Goal: Information Seeking & Learning: Learn about a topic

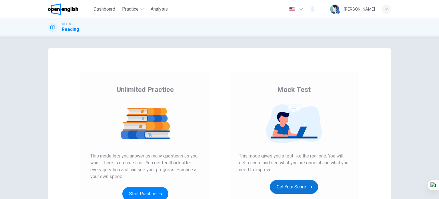
click at [305, 186] on button "Get Your Score" at bounding box center [294, 187] width 48 height 14
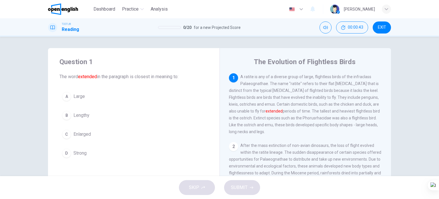
click at [81, 134] on span "Enlarged" at bounding box center [82, 134] width 17 height 7
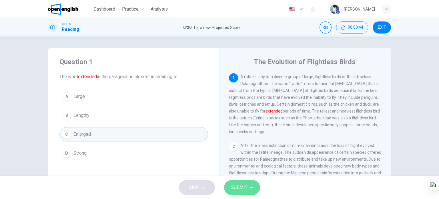
click at [231, 186] on button "SUBMIT" at bounding box center [242, 187] width 36 height 15
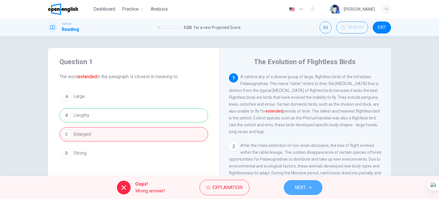
click at [306, 188] on span "NEXT" at bounding box center [300, 187] width 11 height 8
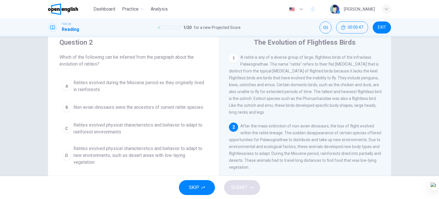
scroll to position [29, 0]
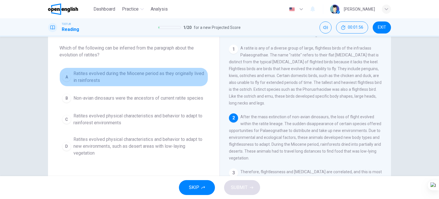
click at [134, 75] on span "Ratites evolved during the Miocene period as they originally lived in rainfores…" at bounding box center [140, 77] width 132 height 14
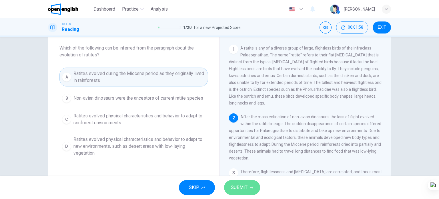
click at [236, 184] on span "SUBMIT" at bounding box center [239, 187] width 17 height 8
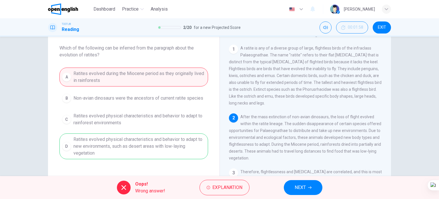
click at [295, 190] on span "NEXT" at bounding box center [300, 187] width 11 height 8
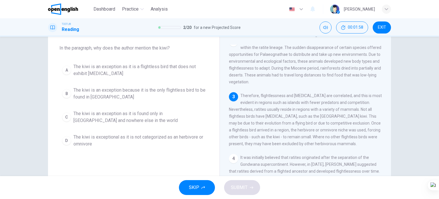
scroll to position [77, 0]
click at [172, 67] on span "The kiwi is an exception as it is a flightless bird that does not exhibit [MEDI…" at bounding box center [140, 70] width 132 height 14
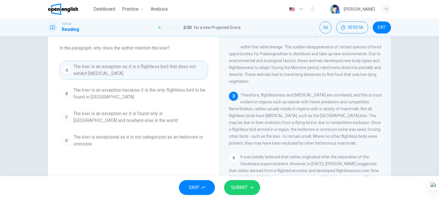
click at [249, 188] on button "SUBMIT" at bounding box center [242, 187] width 36 height 15
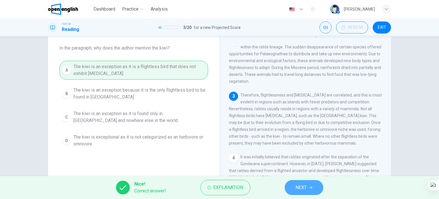
click at [295, 189] on button "NEXT" at bounding box center [304, 187] width 39 height 15
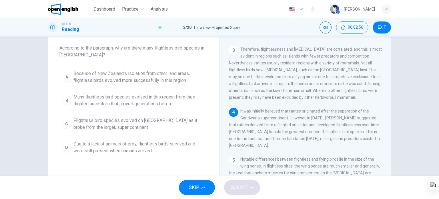
scroll to position [126, 0]
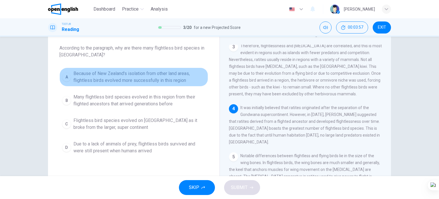
click at [131, 74] on span "Because of New Zealand's isolation from other land areas, flightless birds evol…" at bounding box center [140, 77] width 132 height 14
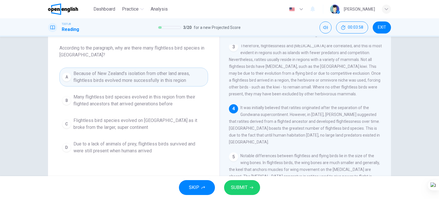
click at [236, 189] on span "SUBMIT" at bounding box center [239, 187] width 17 height 8
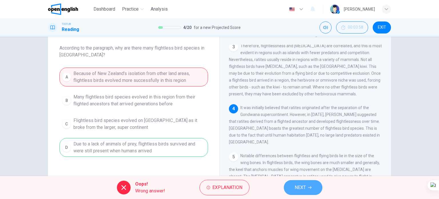
click at [302, 184] on span "NEXT" at bounding box center [300, 187] width 11 height 8
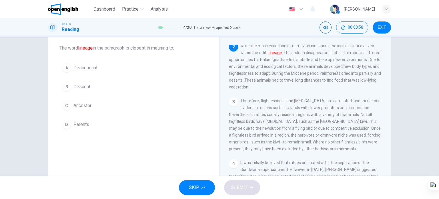
scroll to position [71, 0]
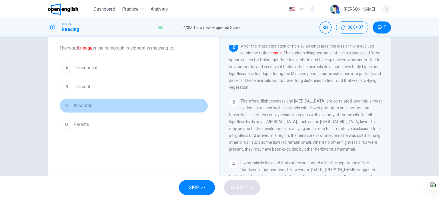
click at [82, 105] on span "Ancestor" at bounding box center [83, 105] width 18 height 7
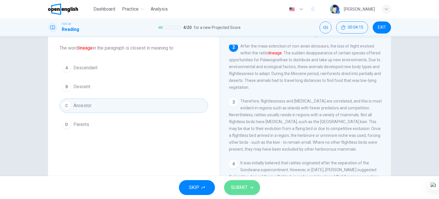
click at [237, 190] on span "SUBMIT" at bounding box center [239, 187] width 17 height 8
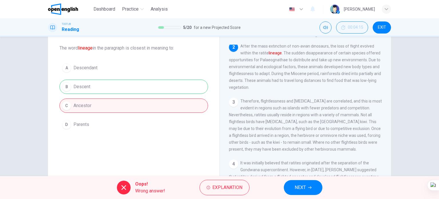
click at [304, 187] on span "NEXT" at bounding box center [300, 187] width 11 height 8
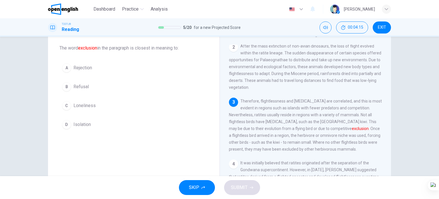
scroll to position [77, 0]
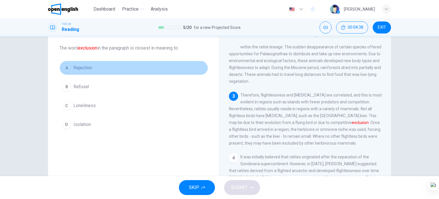
click at [88, 67] on span "Rejection" at bounding box center [83, 67] width 19 height 7
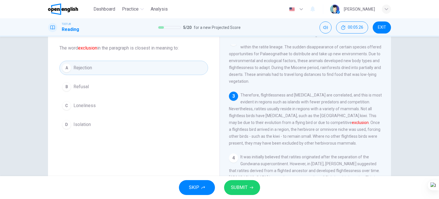
click at [79, 123] on span "Isolation" at bounding box center [82, 124] width 17 height 7
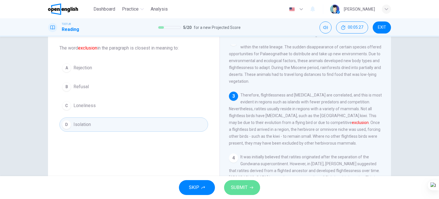
click at [231, 185] on span "SUBMIT" at bounding box center [239, 187] width 17 height 8
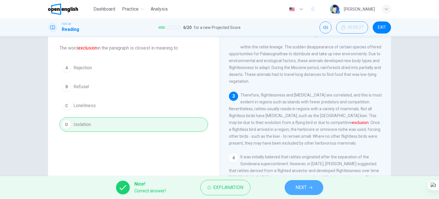
click at [302, 183] on button "NEXT" at bounding box center [304, 187] width 39 height 15
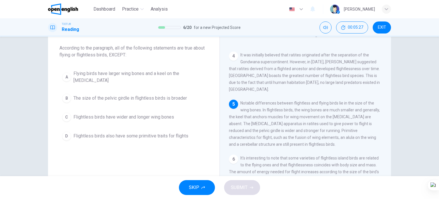
scroll to position [183, 0]
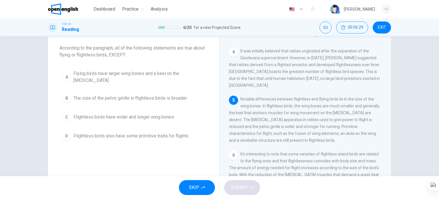
click at [130, 91] on button "B The size of the pelvic girdle in flightless birds is broader" at bounding box center [134, 98] width 149 height 14
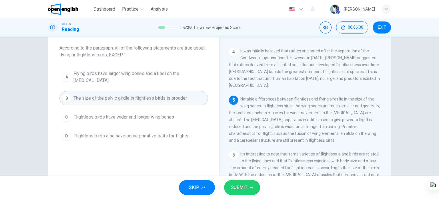
click at [239, 188] on span "SUBMIT" at bounding box center [239, 187] width 17 height 8
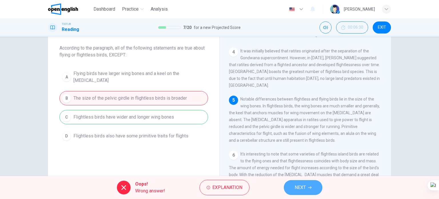
click at [293, 183] on button "NEXT" at bounding box center [303, 187] width 39 height 15
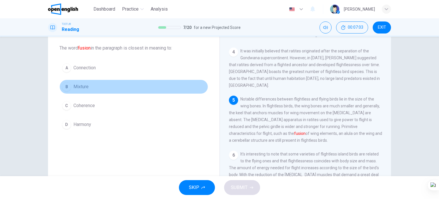
click at [80, 88] on span "Mixture" at bounding box center [81, 86] width 15 height 7
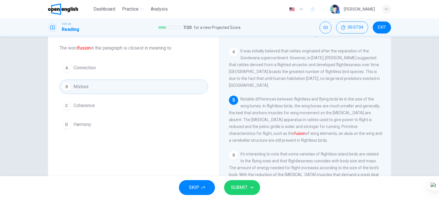
click at [234, 185] on span "SUBMIT" at bounding box center [239, 187] width 17 height 8
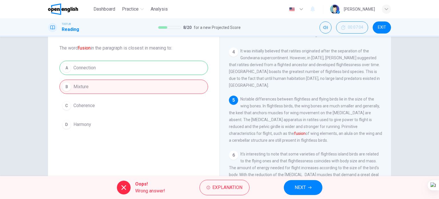
click at [308, 184] on button "NEXT" at bounding box center [303, 187] width 39 height 15
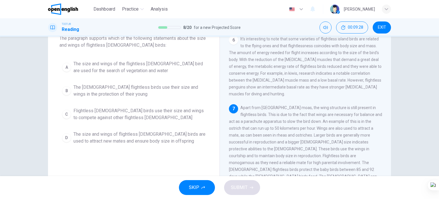
scroll to position [29, 0]
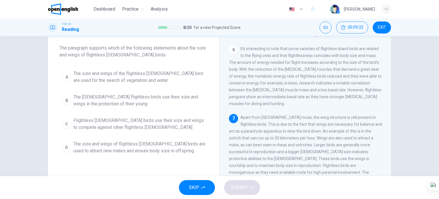
click at [140, 146] on span "The size and wings of flightless [DEMOGRAPHIC_DATA] birds are used to attract n…" at bounding box center [140, 147] width 132 height 14
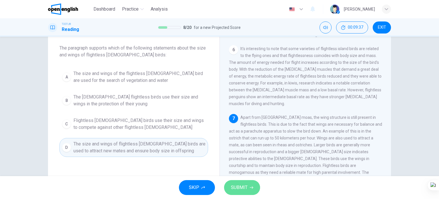
click at [235, 191] on span "SUBMIT" at bounding box center [239, 187] width 17 height 8
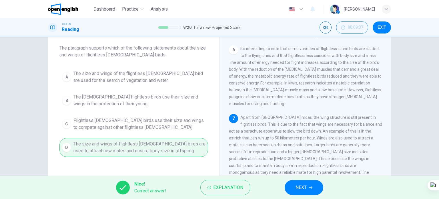
click at [299, 187] on span "NEXT" at bounding box center [301, 187] width 11 height 8
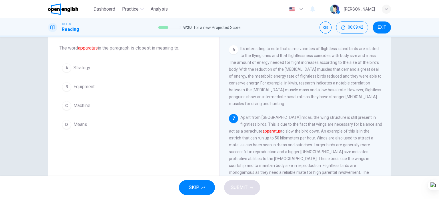
click at [89, 86] on span "Equipment" at bounding box center [84, 86] width 21 height 7
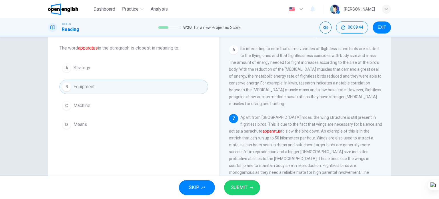
click at [246, 185] on span "SUBMIT" at bounding box center [239, 187] width 17 height 8
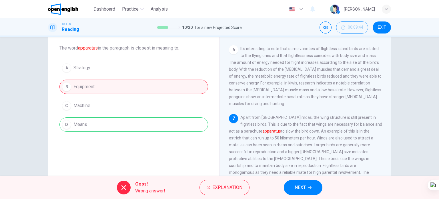
click at [300, 189] on span "NEXT" at bounding box center [300, 187] width 11 height 8
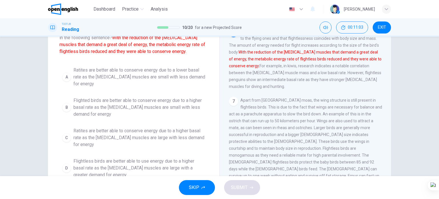
scroll to position [25, 0]
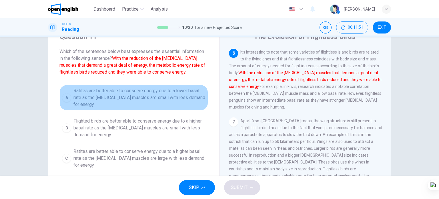
click at [181, 94] on span "Ratites are better able to conserve energy due to a lower basal rate as the [ME…" at bounding box center [140, 97] width 132 height 21
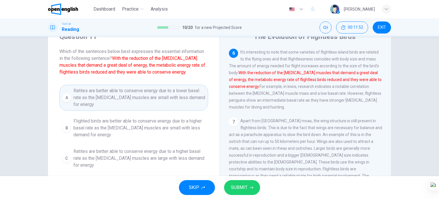
click at [243, 187] on span "SUBMIT" at bounding box center [239, 187] width 17 height 8
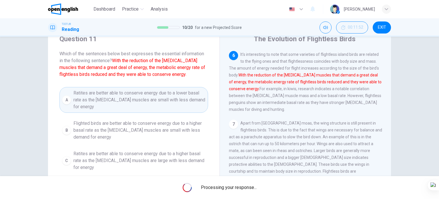
scroll to position [57, 0]
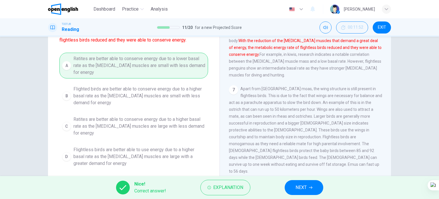
click at [299, 192] on button "NEXT" at bounding box center [304, 187] width 39 height 15
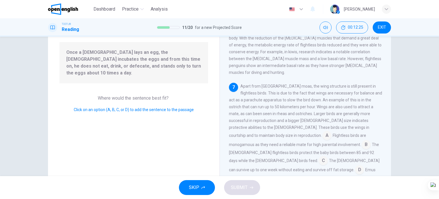
scroll to position [82, 0]
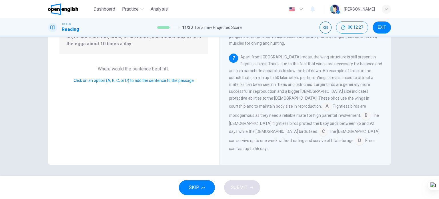
click at [319, 135] on input at bounding box center [323, 131] width 9 height 9
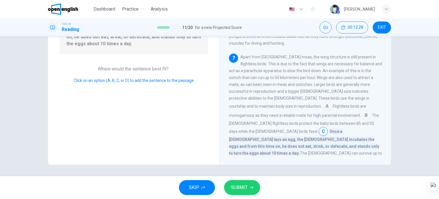
click at [362, 120] on input at bounding box center [366, 115] width 9 height 9
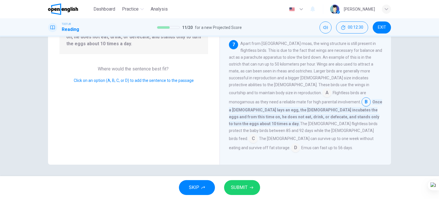
scroll to position [315, 0]
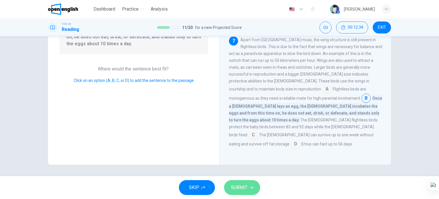
click at [241, 186] on span "SUBMIT" at bounding box center [239, 187] width 17 height 8
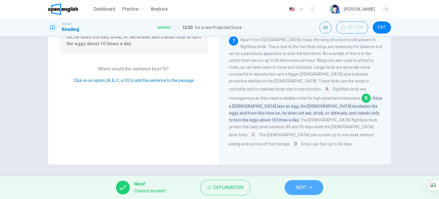
click at [302, 186] on span "NEXT" at bounding box center [301, 187] width 11 height 8
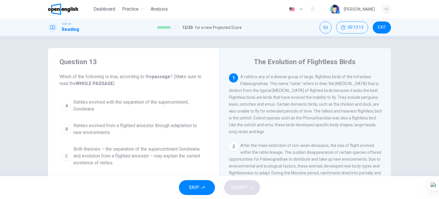
scroll to position [29, 0]
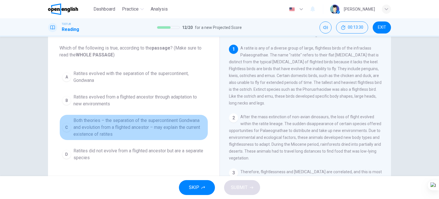
click at [124, 133] on span "Both theories – the separation of the supercontinent Gondwana and evolution fro…" at bounding box center [140, 127] width 132 height 21
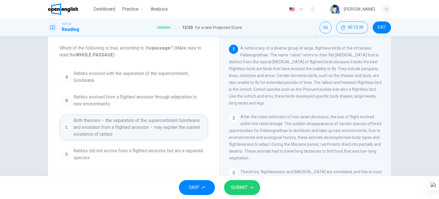
click at [249, 186] on button "SUBMIT" at bounding box center [242, 187] width 36 height 15
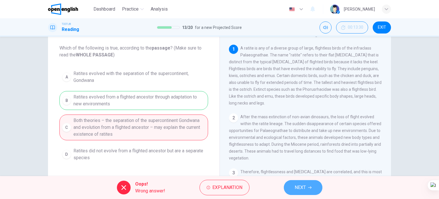
click at [299, 189] on span "NEXT" at bounding box center [300, 187] width 11 height 8
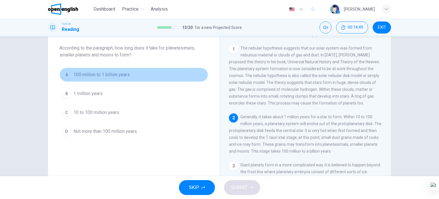
click at [98, 75] on span "100 million to 1 billion years" at bounding box center [102, 74] width 56 height 7
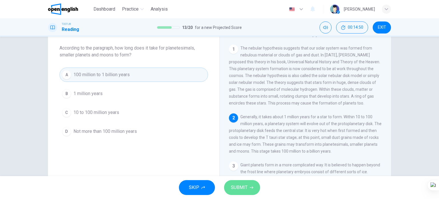
click at [245, 185] on span "SUBMIT" at bounding box center [239, 187] width 17 height 8
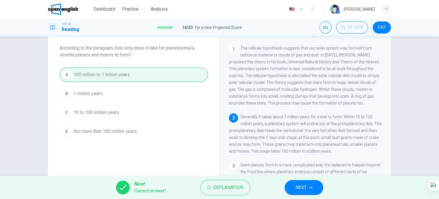
click at [305, 188] on span "NEXT" at bounding box center [301, 187] width 11 height 8
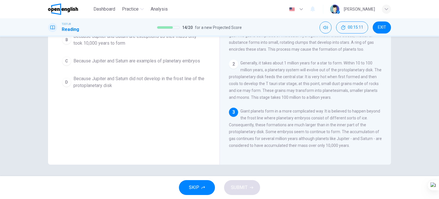
scroll to position [25, 0]
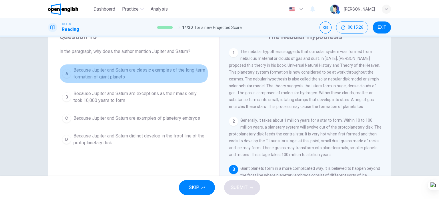
click at [144, 73] on span "Because Jupiter and Saturn are classic examples of the long-term formation of g…" at bounding box center [140, 74] width 132 height 14
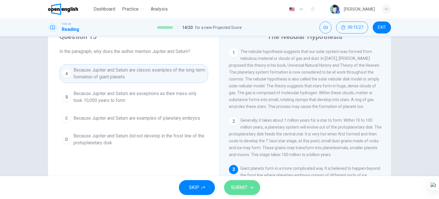
click at [238, 186] on span "SUBMIT" at bounding box center [239, 187] width 17 height 8
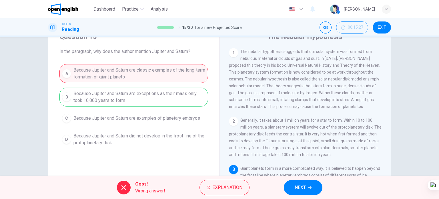
click at [306, 184] on span "NEXT" at bounding box center [300, 187] width 11 height 8
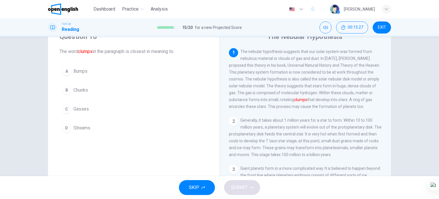
scroll to position [0, 0]
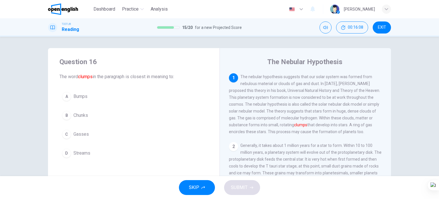
click at [85, 153] on span "Streams" at bounding box center [82, 153] width 17 height 7
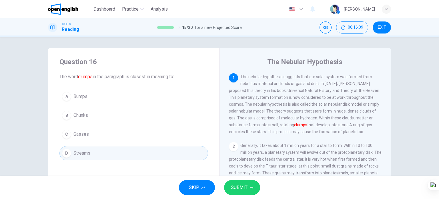
click at [240, 187] on span "SUBMIT" at bounding box center [239, 187] width 17 height 8
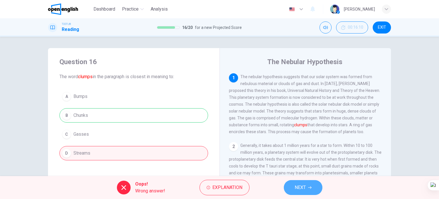
click at [305, 189] on span "NEXT" at bounding box center [300, 187] width 11 height 8
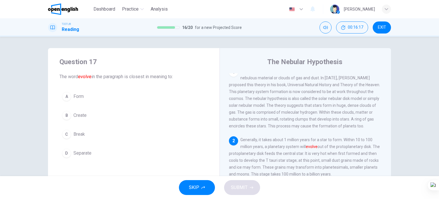
click at [80, 97] on span "Form" at bounding box center [79, 96] width 10 height 7
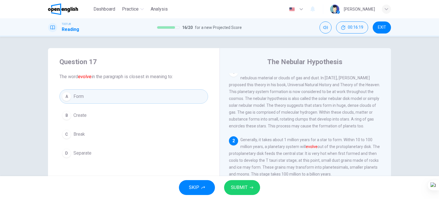
click at [82, 154] on span "Separate" at bounding box center [83, 153] width 18 height 7
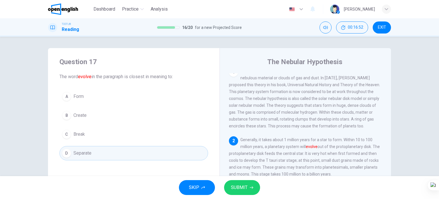
click at [74, 95] on span "Form" at bounding box center [79, 96] width 10 height 7
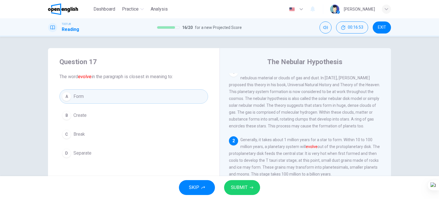
click at [239, 185] on span "SUBMIT" at bounding box center [239, 187] width 17 height 8
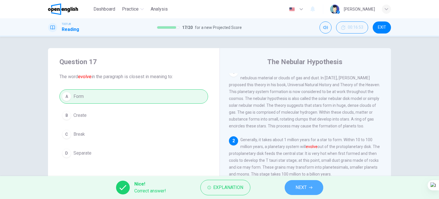
click at [309, 185] on button "NEXT" at bounding box center [304, 187] width 39 height 15
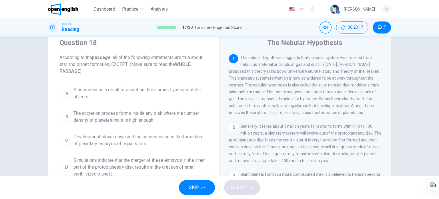
scroll to position [29, 0]
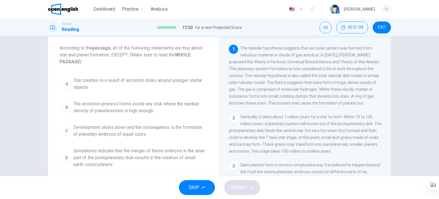
click at [81, 155] on span "Simulations indicate that the merger of these embryos in the inner part of the …" at bounding box center [140, 157] width 132 height 21
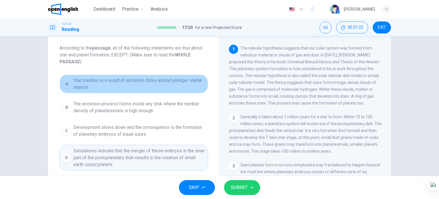
click at [111, 80] on span "Star creation is a result of accretion disks around younger stellar objects" at bounding box center [140, 84] width 132 height 14
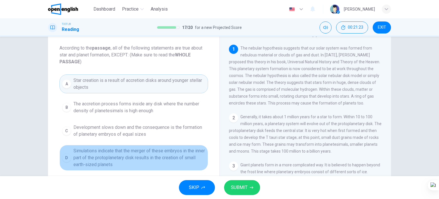
click at [101, 154] on span "Simulations indicate that the merger of these embryos in the inner part of the …" at bounding box center [140, 157] width 132 height 21
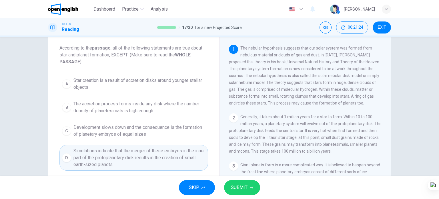
click at [236, 191] on span "SUBMIT" at bounding box center [239, 187] width 17 height 8
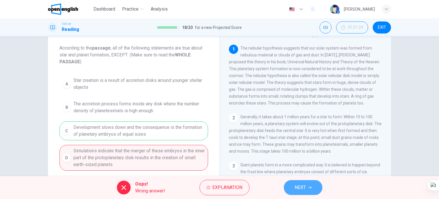
click at [294, 183] on button "NEXT" at bounding box center [303, 187] width 39 height 15
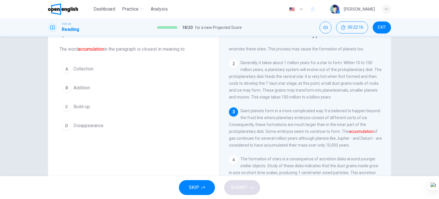
scroll to position [0, 0]
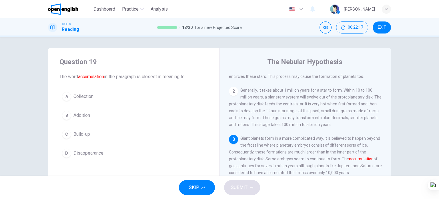
click at [88, 134] on span "Build-up" at bounding box center [82, 134] width 17 height 7
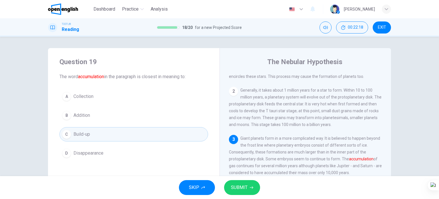
click at [91, 97] on span "Collection" at bounding box center [84, 96] width 20 height 7
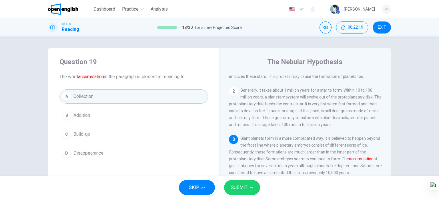
click at [234, 186] on span "SUBMIT" at bounding box center [239, 187] width 17 height 8
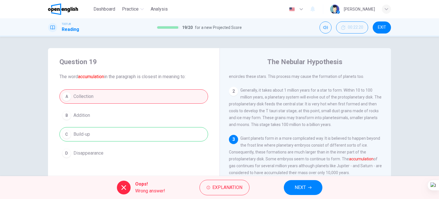
click at [305, 189] on span "NEXT" at bounding box center [300, 187] width 11 height 8
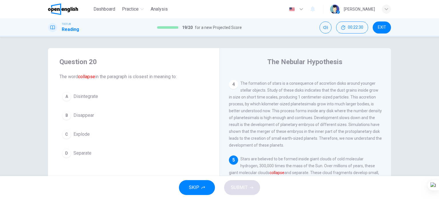
click at [85, 151] on span "Separate" at bounding box center [83, 153] width 18 height 7
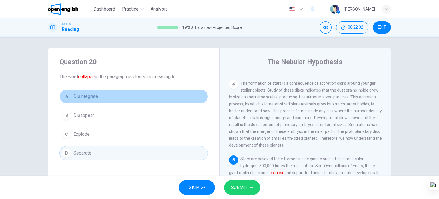
click at [83, 98] on span "Disintegrate" at bounding box center [86, 96] width 25 height 7
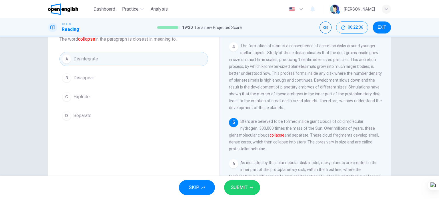
scroll to position [29, 0]
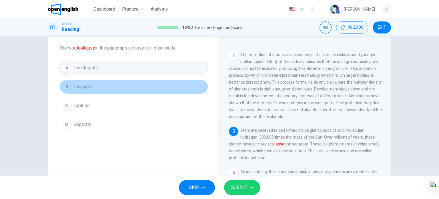
click at [79, 90] on span "Disappear" at bounding box center [84, 86] width 21 height 7
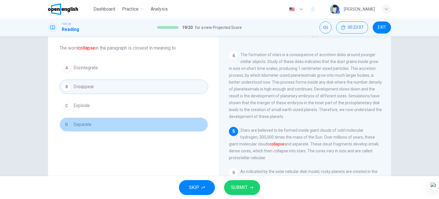
click at [86, 126] on span "Separate" at bounding box center [83, 124] width 18 height 7
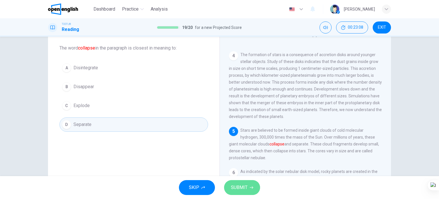
click at [242, 186] on span "SUBMIT" at bounding box center [239, 187] width 17 height 8
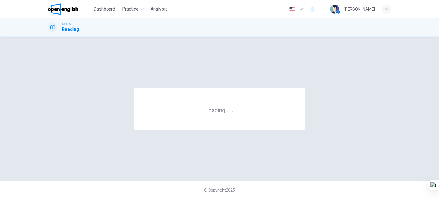
scroll to position [0, 0]
